Goal: Task Accomplishment & Management: Manage account settings

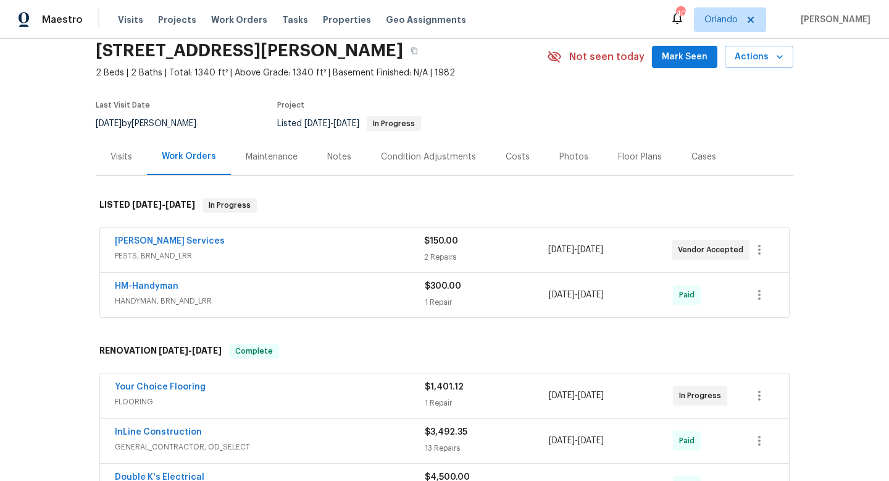
scroll to position [52, 0]
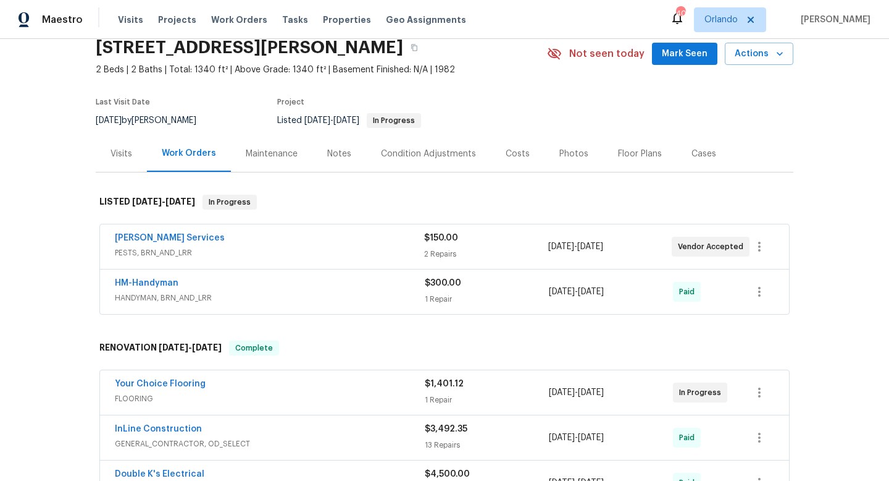
click at [366, 238] on div "Massey Services" at bounding box center [269, 239] width 309 height 15
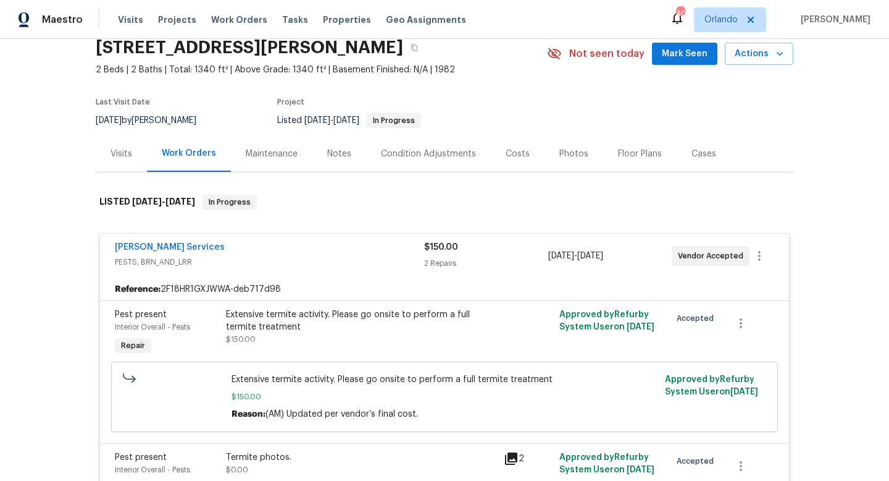
scroll to position [65, 0]
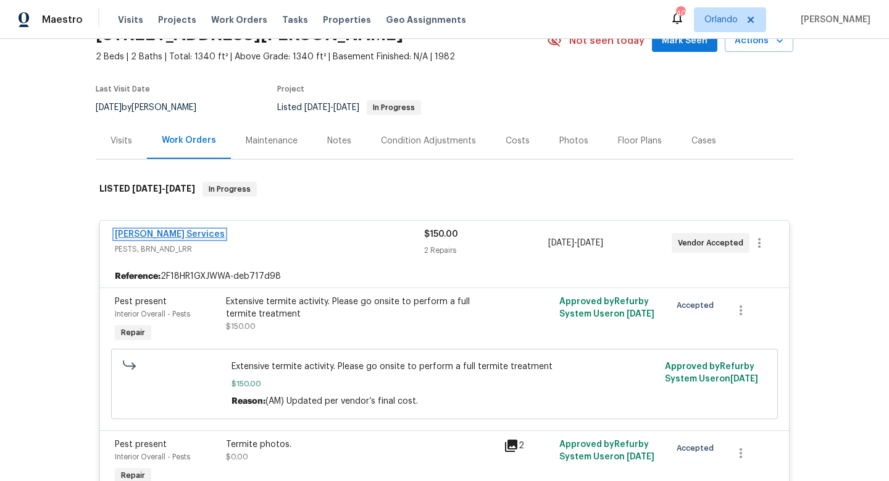
click at [162, 230] on link "Massey Services" at bounding box center [170, 234] width 110 height 9
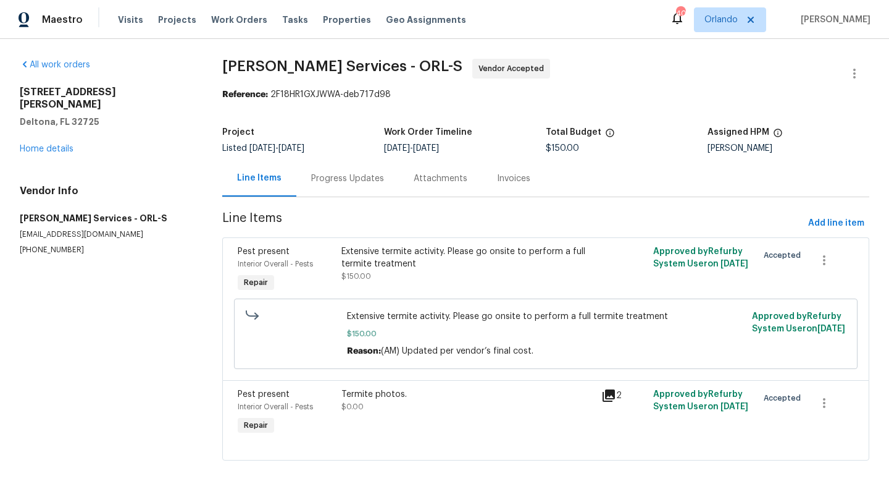
click at [343, 177] on div "Progress Updates" at bounding box center [347, 178] width 73 height 12
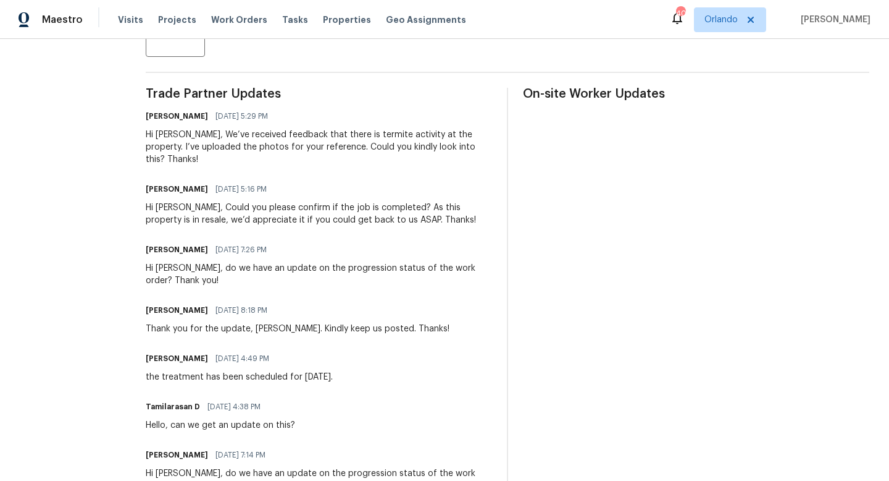
scroll to position [364, 0]
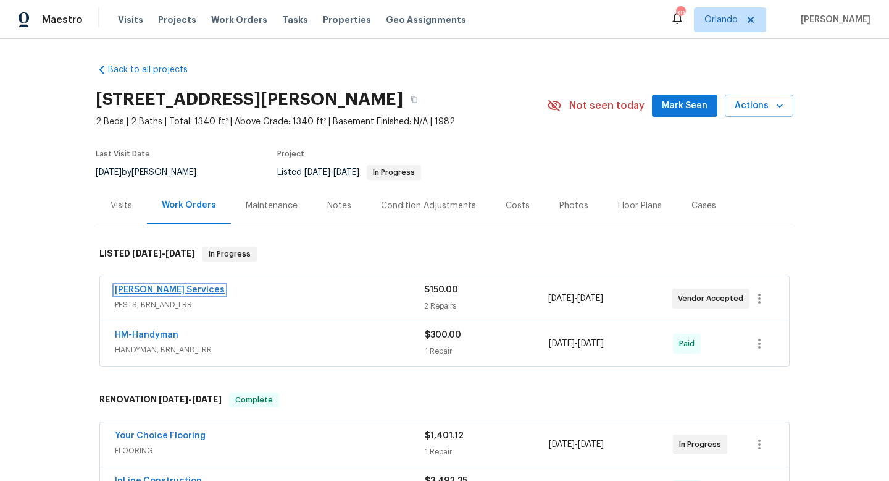
click at [165, 286] on link "Massey Services" at bounding box center [170, 289] width 110 height 9
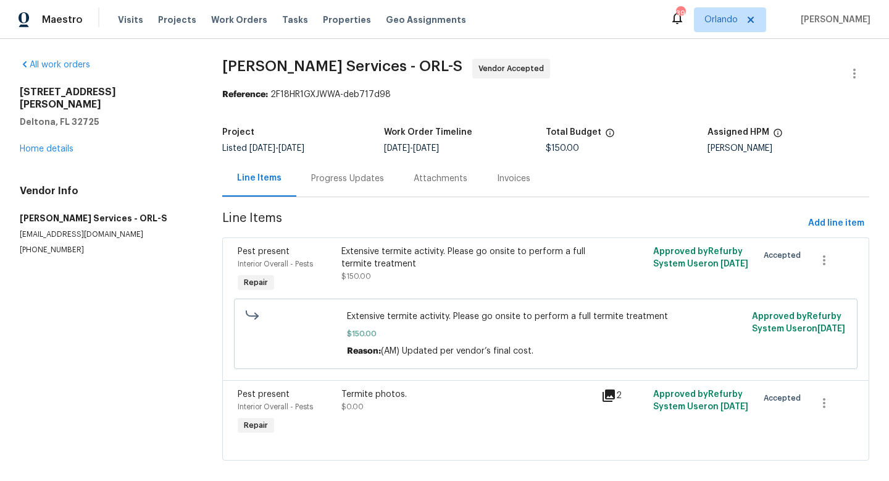
scroll to position [15, 0]
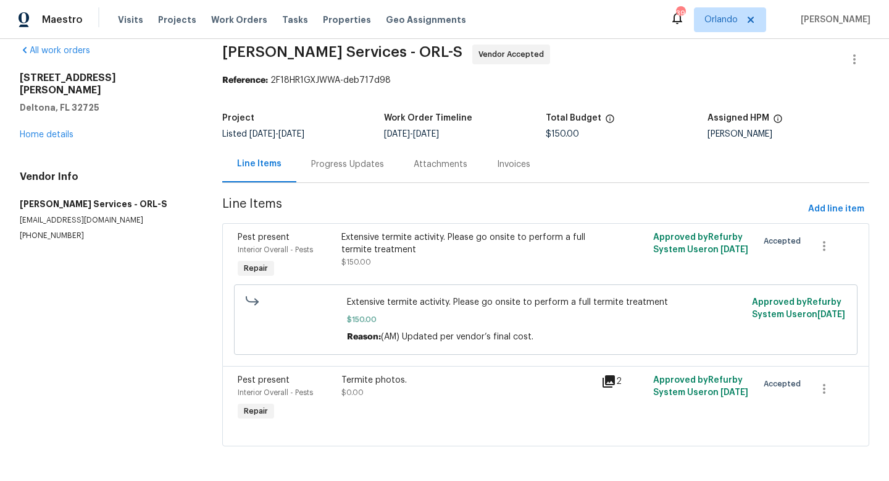
click at [355, 164] on div "Progress Updates" at bounding box center [347, 164] width 73 height 12
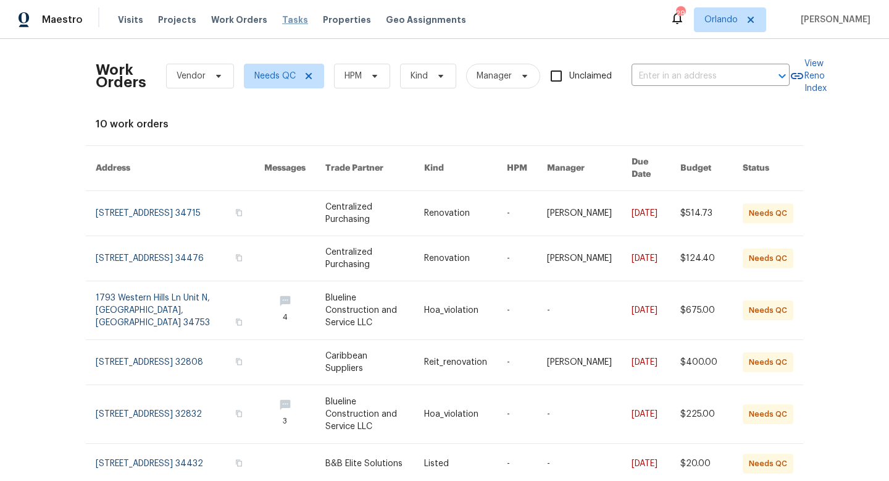
click at [282, 20] on span "Tasks" at bounding box center [295, 19] width 26 height 9
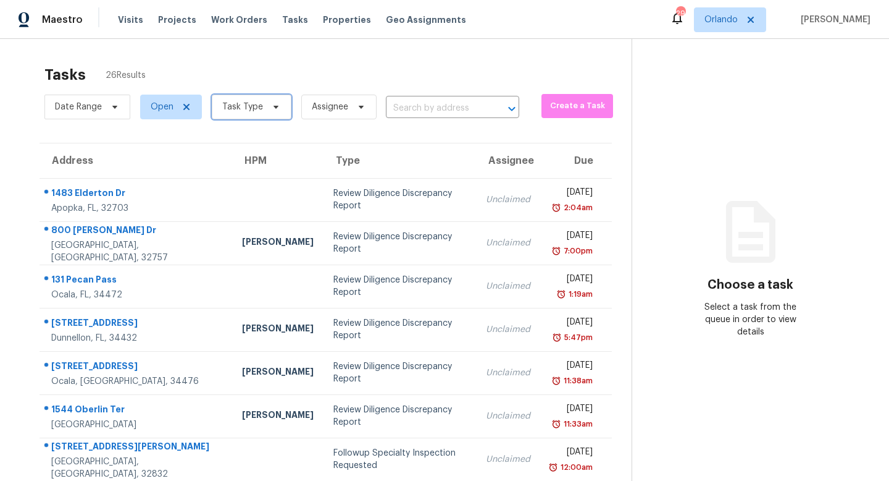
click at [272, 111] on icon at bounding box center [276, 107] width 10 height 10
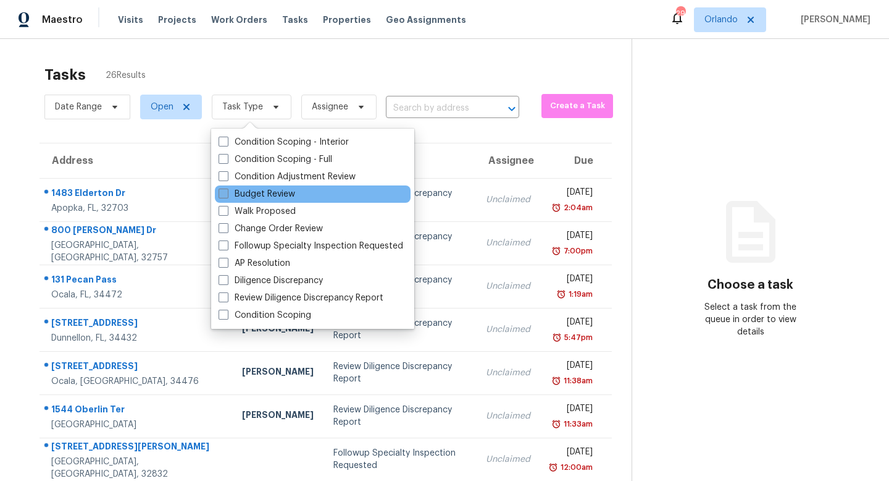
click at [228, 191] on span at bounding box center [224, 193] width 10 height 10
click at [227, 191] on input "Budget Review" at bounding box center [223, 192] width 8 height 8
checkbox input "true"
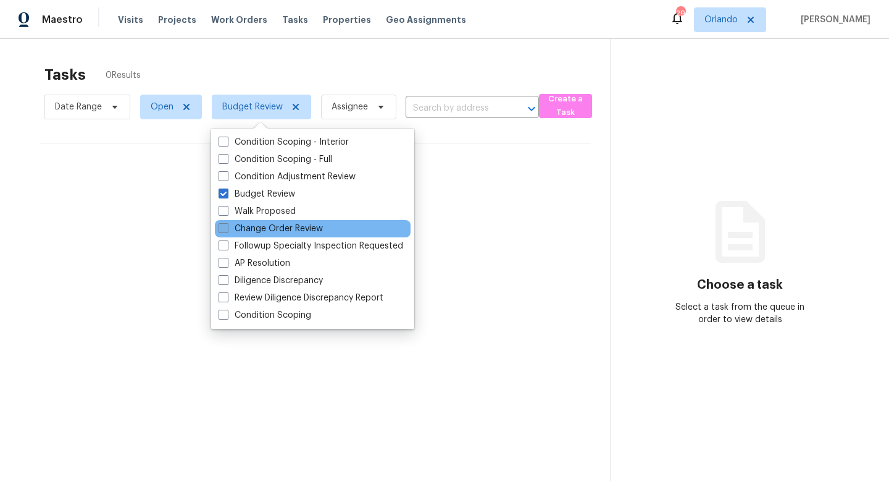
click at [223, 228] on span at bounding box center [224, 228] width 10 height 10
click at [223, 228] on input "Change Order Review" at bounding box center [223, 226] width 8 height 8
checkbox input "true"
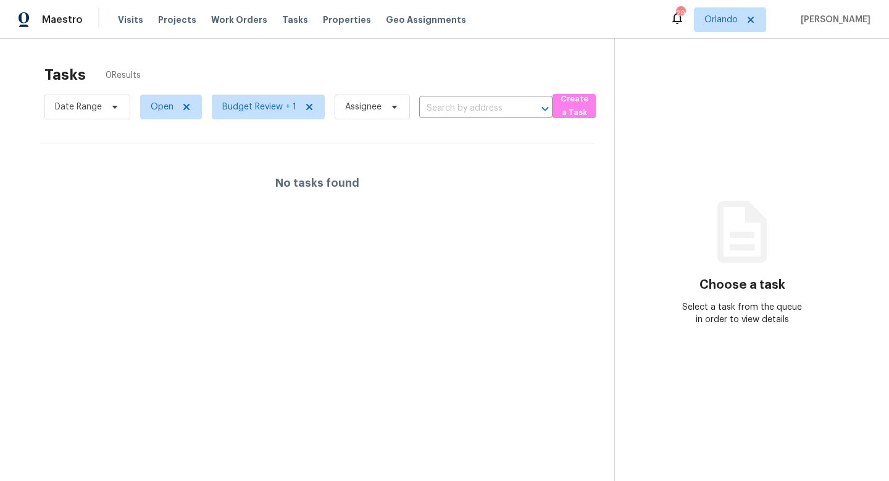
click at [294, 66] on div "Tasks 0 Results" at bounding box center [329, 75] width 570 height 32
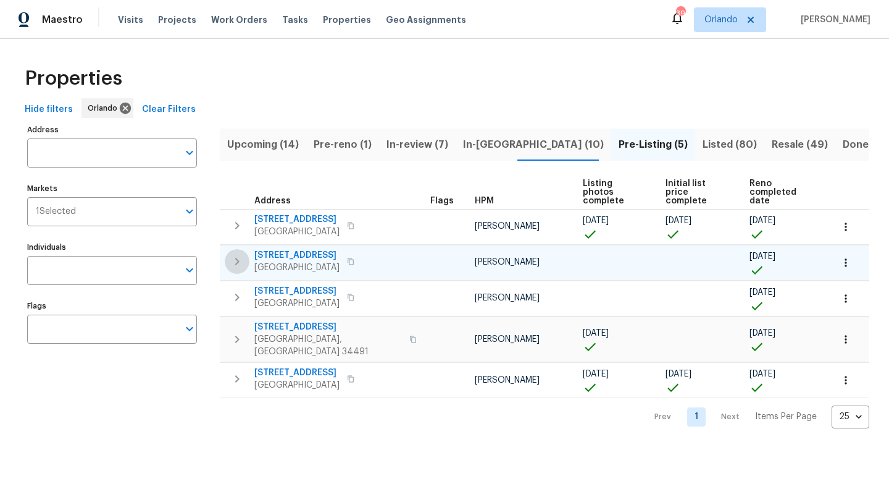
click at [238, 254] on icon "button" at bounding box center [237, 261] width 15 height 15
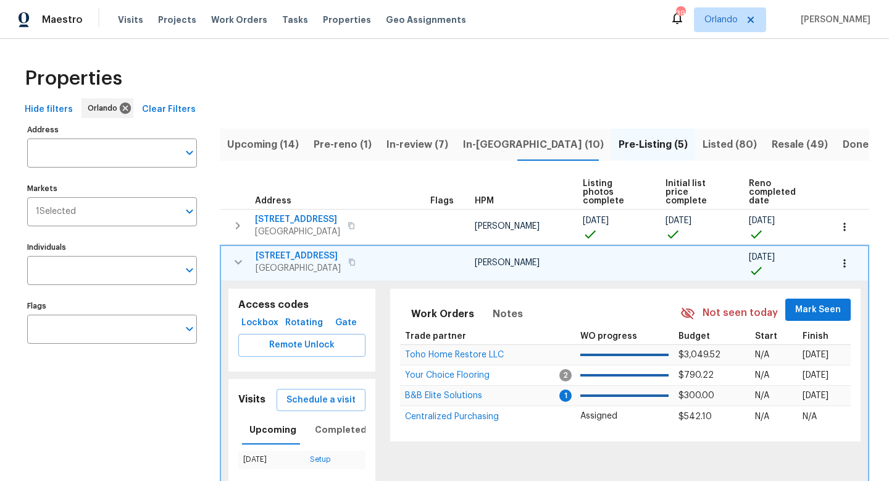
click at [334, 250] on span "9028 Village Green Blvd" at bounding box center [298, 256] width 85 height 12
click at [236, 256] on icon "button" at bounding box center [238, 261] width 15 height 15
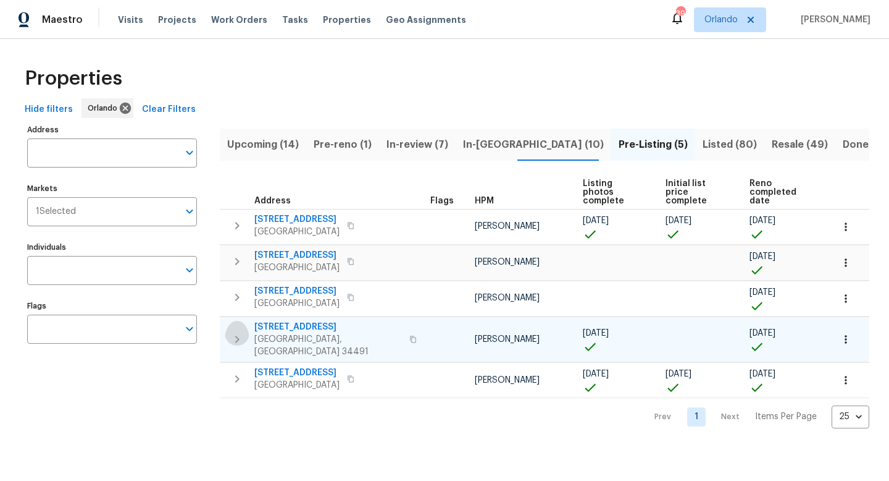
click at [235, 332] on icon "button" at bounding box center [237, 339] width 15 height 15
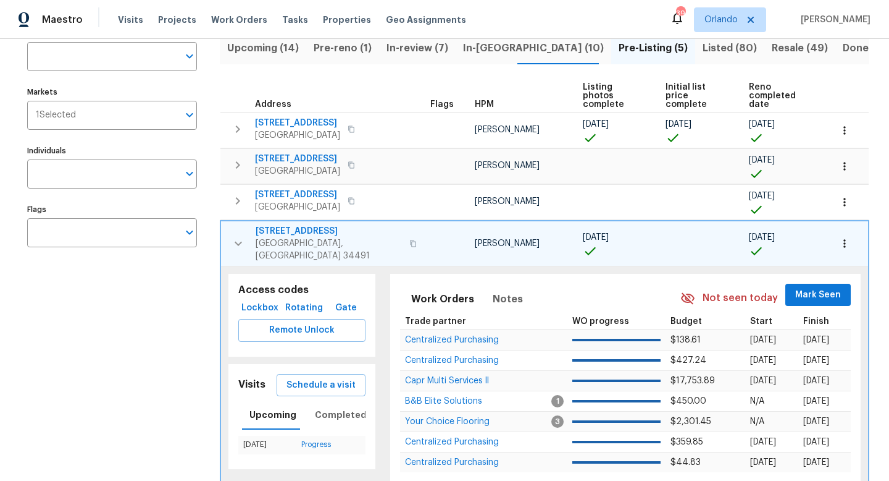
scroll to position [178, 0]
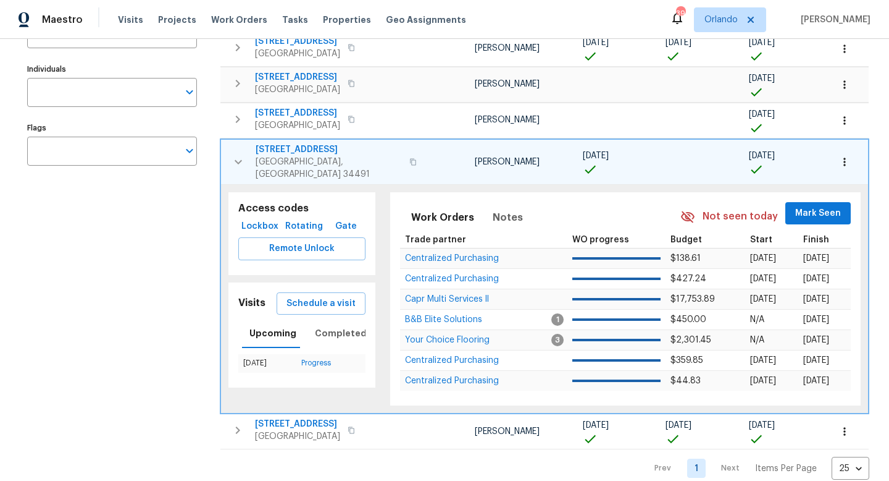
click at [296, 143] on span "9565 SE 174th Loop" at bounding box center [329, 149] width 146 height 12
click at [243, 154] on icon "button" at bounding box center [238, 161] width 15 height 15
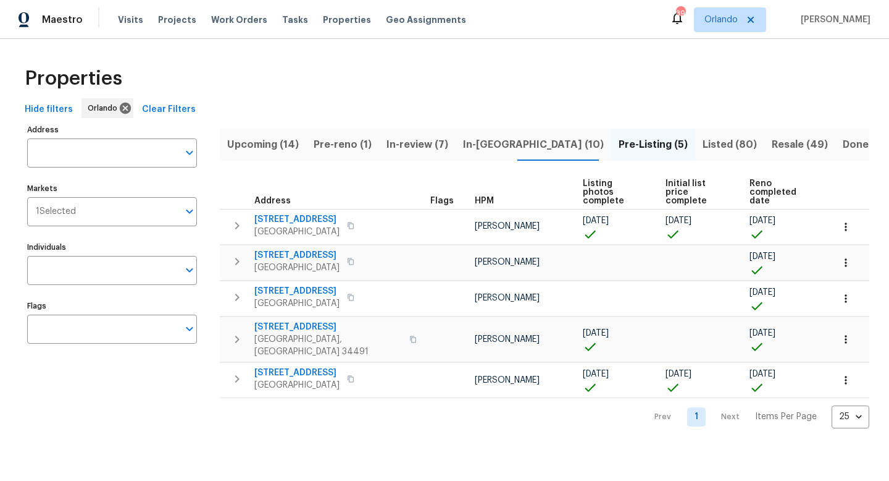
scroll to position [0, 0]
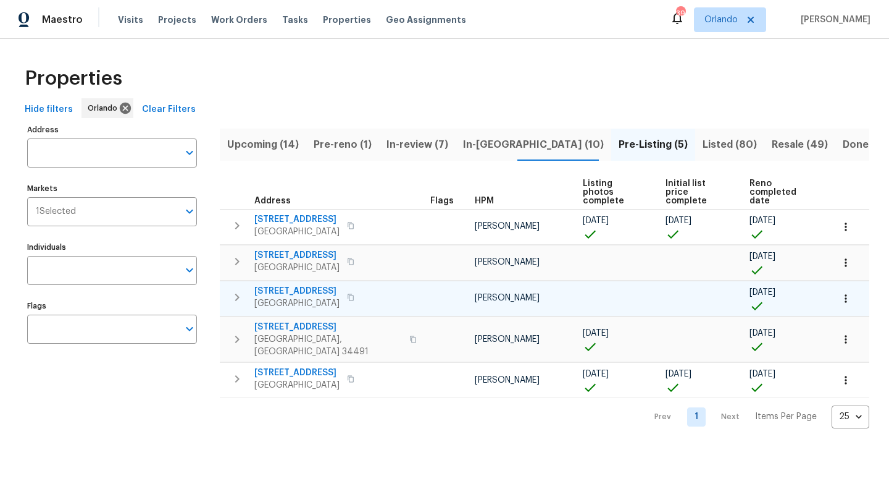
click at [240, 292] on icon "button" at bounding box center [237, 297] width 15 height 15
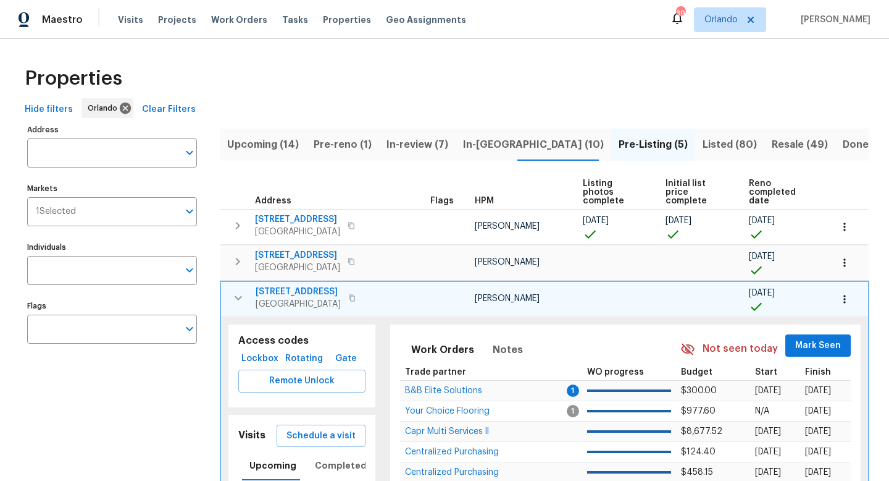
click at [287, 285] on span "7655 SW 80th Pl" at bounding box center [298, 291] width 85 height 12
click at [243, 290] on icon "button" at bounding box center [238, 297] width 15 height 15
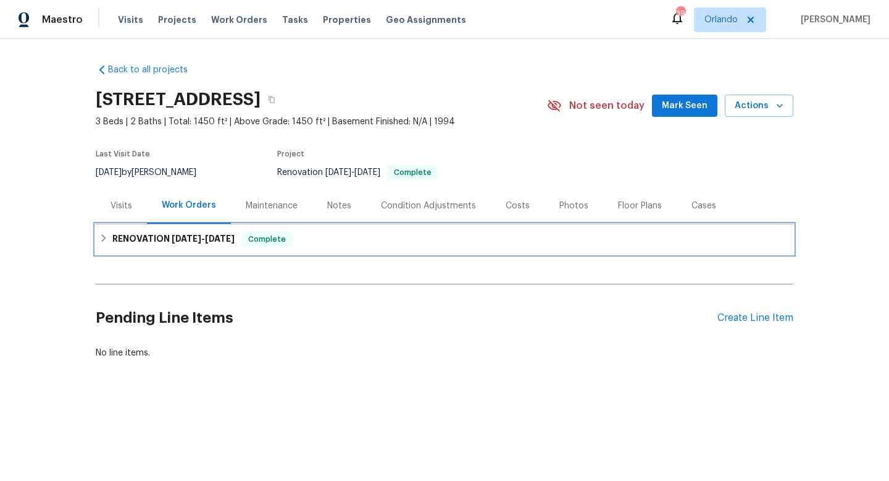
click at [103, 237] on icon at bounding box center [103, 237] width 9 height 9
click at [106, 237] on icon at bounding box center [103, 237] width 9 height 9
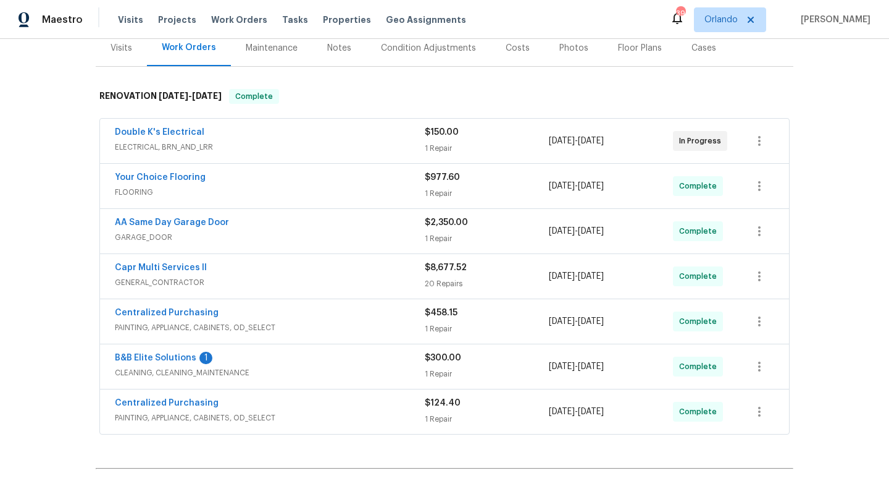
scroll to position [156, 0]
click at [161, 131] on link "Double K's Electrical" at bounding box center [160, 133] width 90 height 9
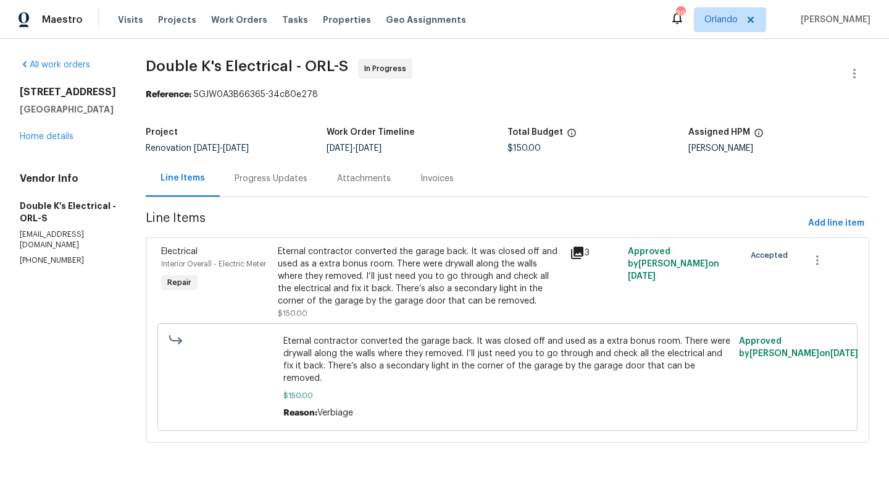
click at [284, 178] on div "Progress Updates" at bounding box center [271, 178] width 73 height 12
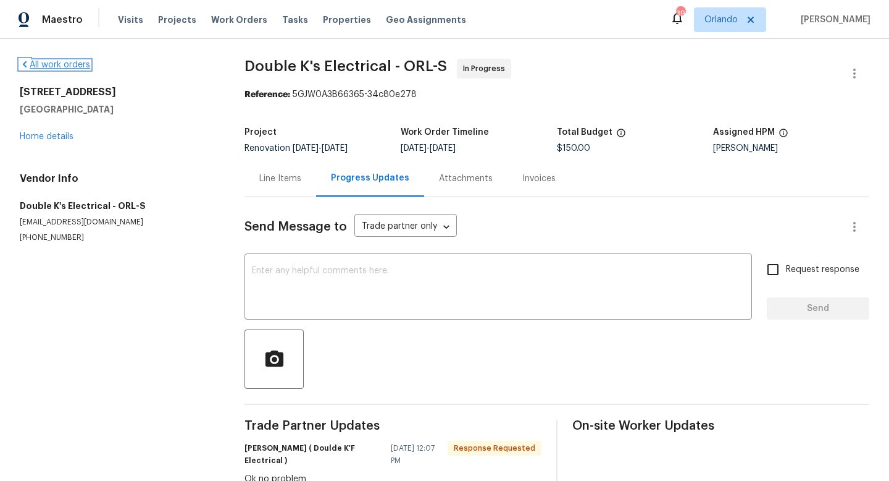
click at [60, 62] on link "All work orders" at bounding box center [55, 65] width 70 height 9
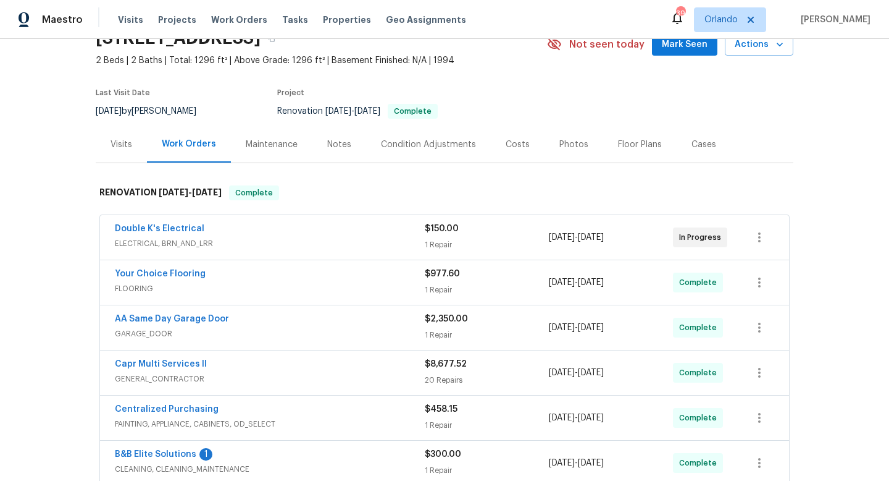
scroll to position [43, 0]
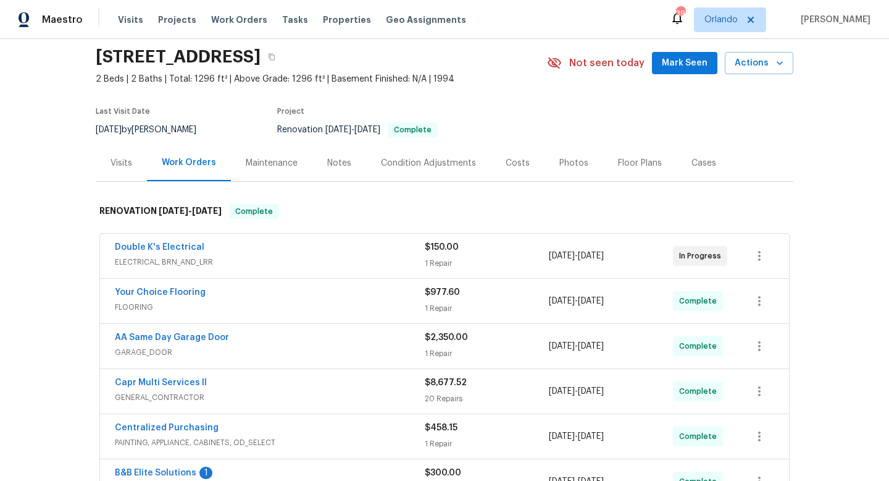
click at [295, 348] on span "GARAGE_DOOR" at bounding box center [270, 352] width 310 height 12
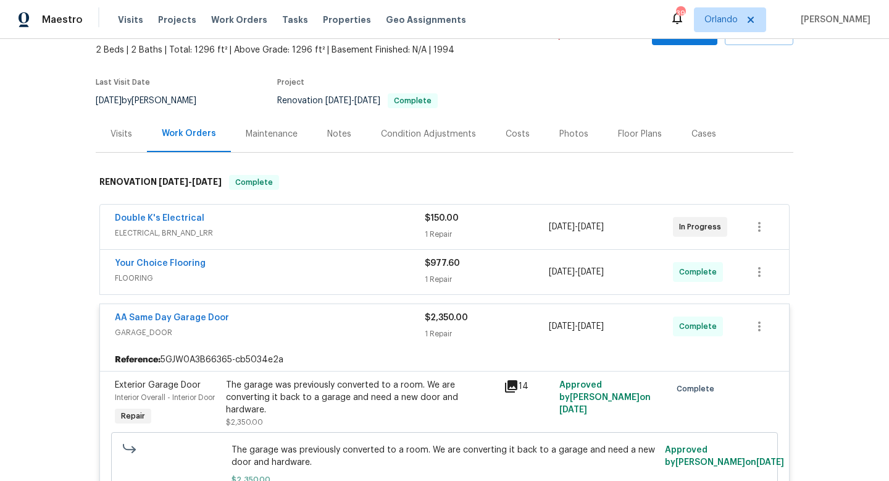
scroll to position [0, 0]
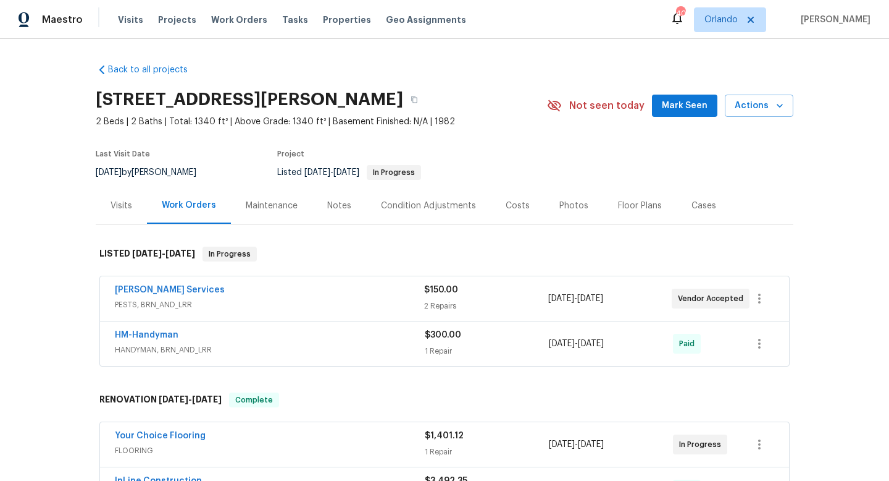
scroll to position [5, 0]
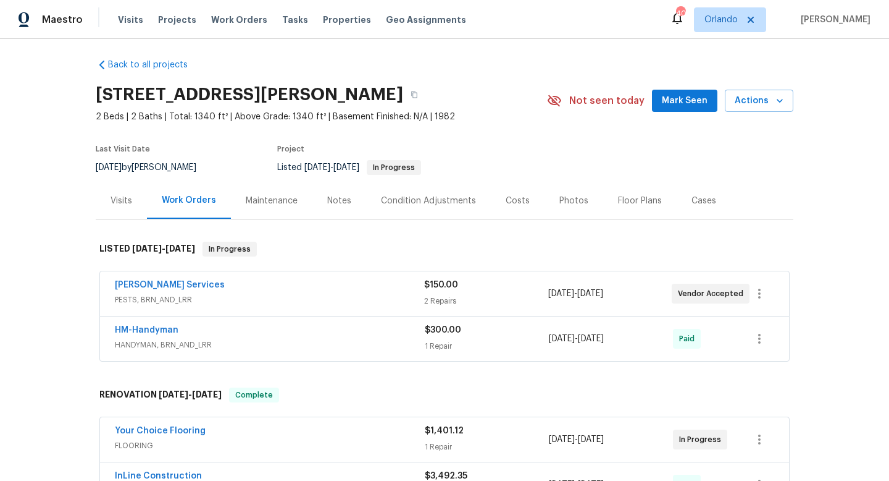
click at [237, 300] on span "PESTS, BRN_AND_LRR" at bounding box center [269, 299] width 309 height 12
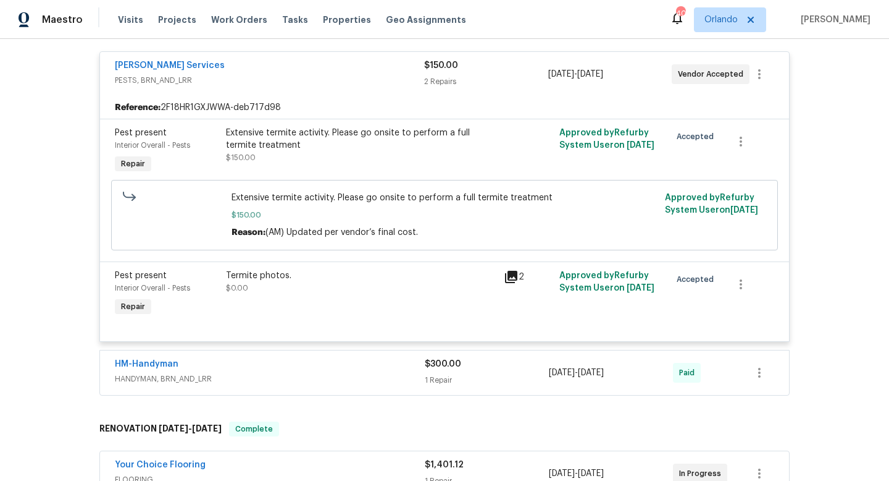
scroll to position [116, 0]
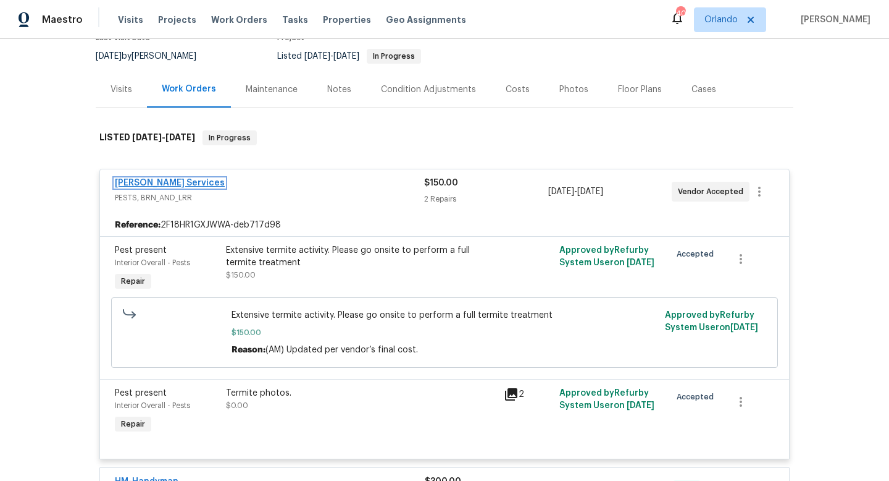
click at [160, 180] on link "[PERSON_NAME] Services" at bounding box center [170, 183] width 110 height 9
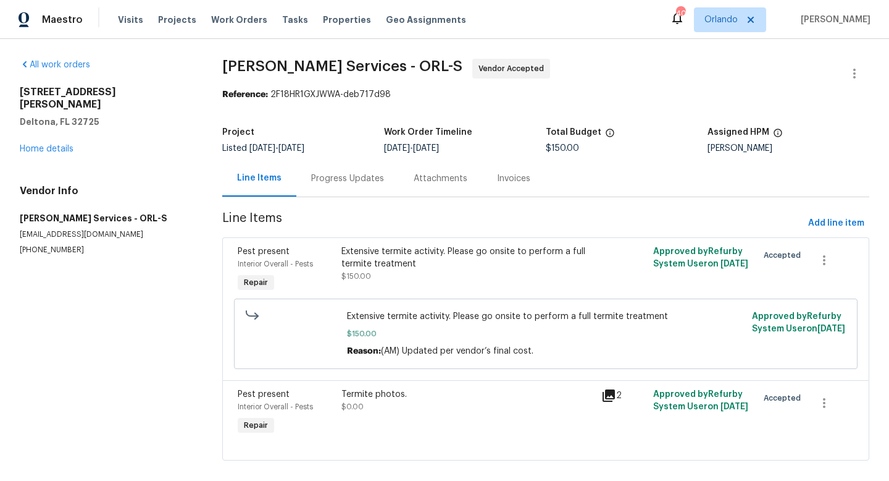
click at [343, 174] on div "Progress Updates" at bounding box center [347, 178] width 73 height 12
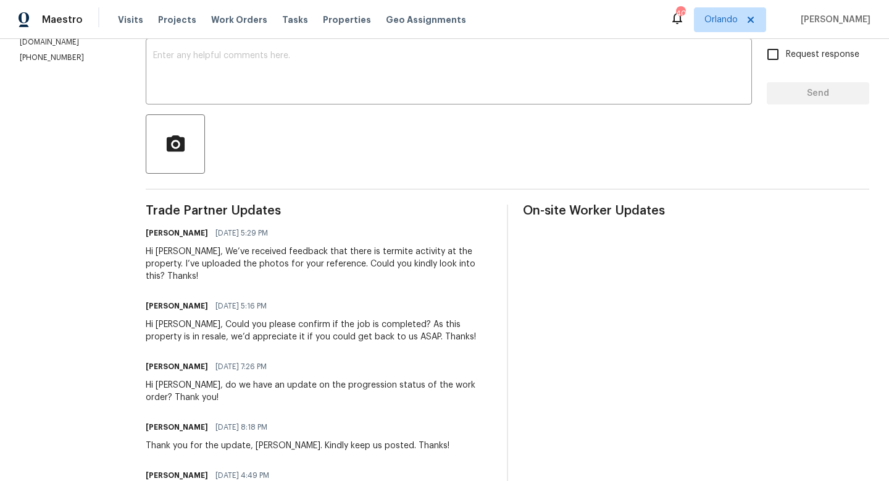
scroll to position [242, 0]
